Goal: Task Accomplishment & Management: Use online tool/utility

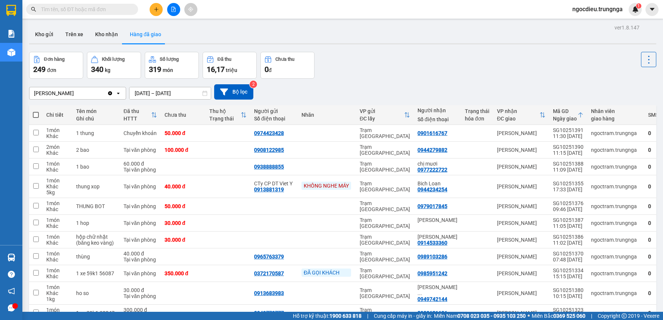
click at [99, 34] on button "Kho nhận" at bounding box center [106, 34] width 35 height 18
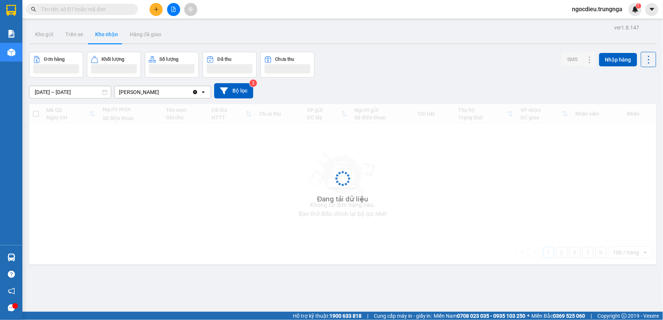
click at [93, 10] on input "text" at bounding box center [85, 9] width 88 height 8
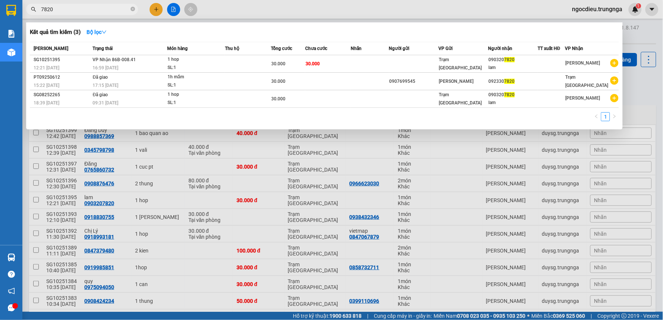
type input "7820"
click at [135, 10] on span "7820" at bounding box center [82, 9] width 112 height 11
click at [132, 9] on icon "close-circle" at bounding box center [133, 9] width 4 height 4
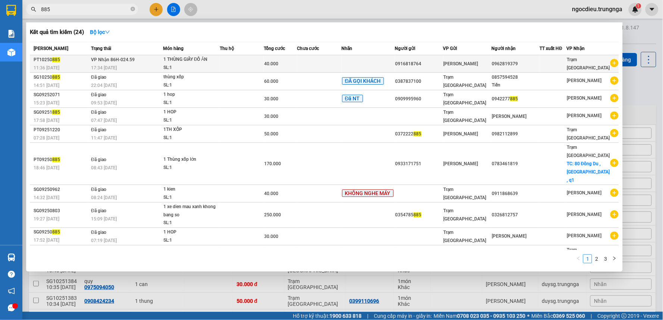
type input "885"
click at [185, 66] on div "SL: 1" at bounding box center [191, 68] width 56 height 8
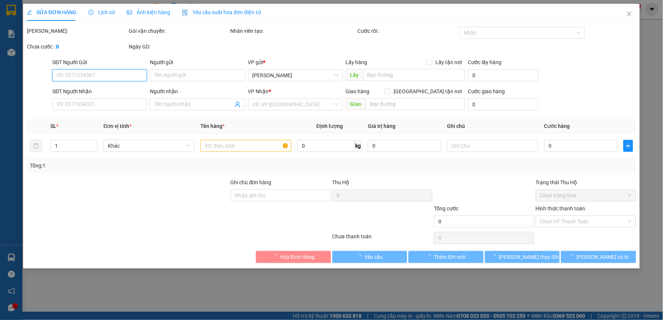
type input "0916818764"
type input "0962819379"
type input "40.000"
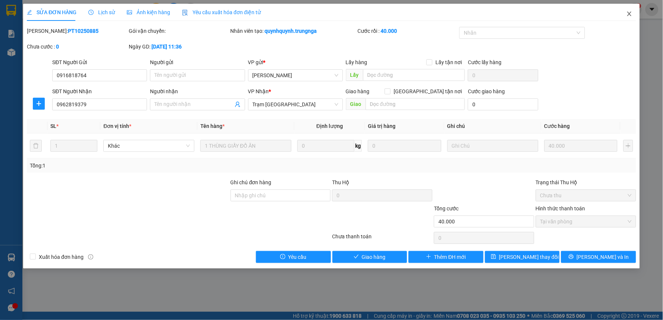
click at [629, 12] on icon "close" at bounding box center [630, 14] width 6 height 6
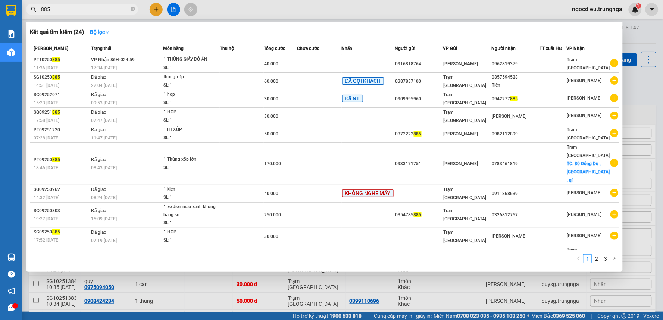
drag, startPoint x: 135, startPoint y: 7, endPoint x: 128, endPoint y: 7, distance: 6.8
click at [134, 7] on span "885" at bounding box center [82, 9] width 112 height 11
drag, startPoint x: 133, startPoint y: 8, endPoint x: 135, endPoint y: 2, distance: 6.4
click at [133, 7] on icon "close-circle" at bounding box center [133, 9] width 4 height 4
type input "885"
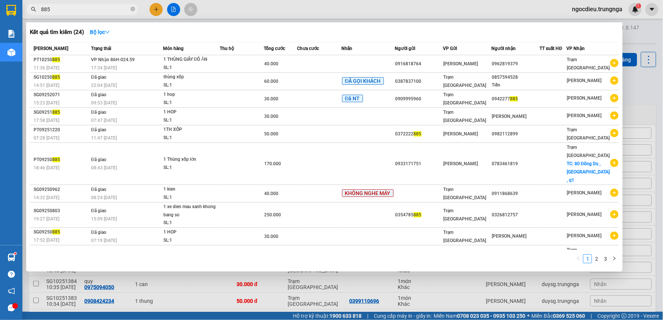
drag, startPoint x: 132, startPoint y: 9, endPoint x: 115, endPoint y: 1, distance: 19.0
click at [129, 9] on span "885" at bounding box center [82, 9] width 112 height 11
drag, startPoint x: 131, startPoint y: 10, endPoint x: 122, endPoint y: 1, distance: 12.7
click at [131, 10] on icon "close-circle" at bounding box center [133, 9] width 4 height 4
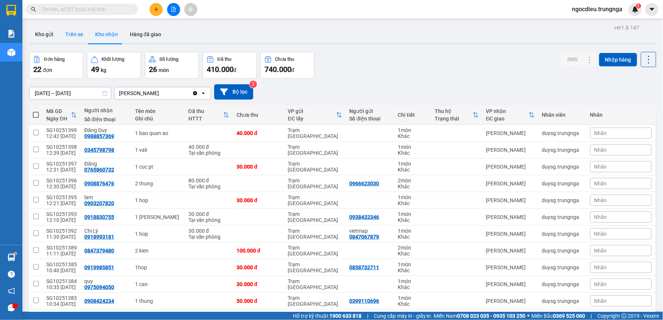
drag, startPoint x: 147, startPoint y: 37, endPoint x: 83, endPoint y: 26, distance: 65.1
click at [140, 37] on button "Hàng đã giao" at bounding box center [145, 34] width 43 height 18
